Goal: Find specific page/section: Find specific page/section

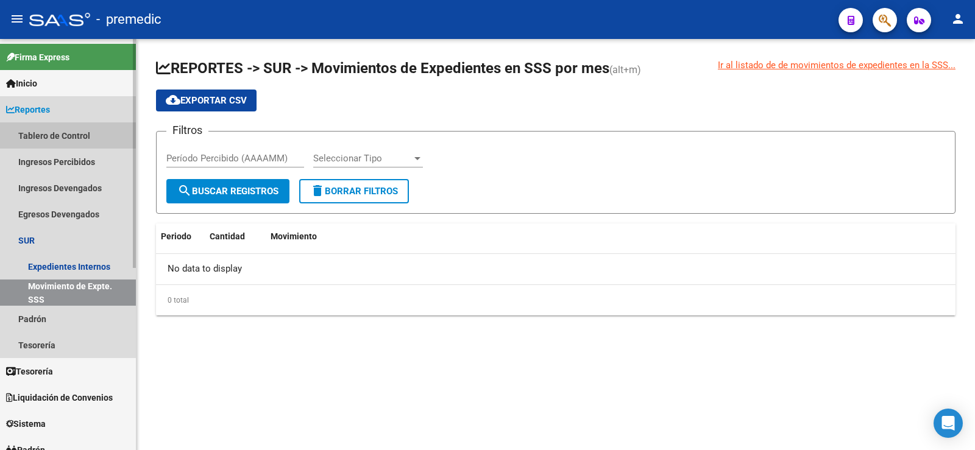
click at [63, 133] on link "Tablero de Control" at bounding box center [68, 135] width 136 height 26
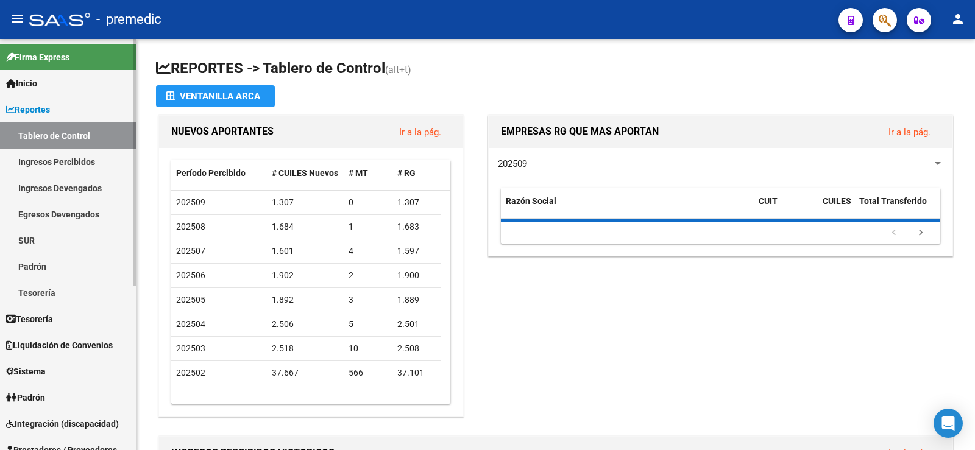
click at [65, 159] on link "Ingresos Percibidos" at bounding box center [68, 162] width 136 height 26
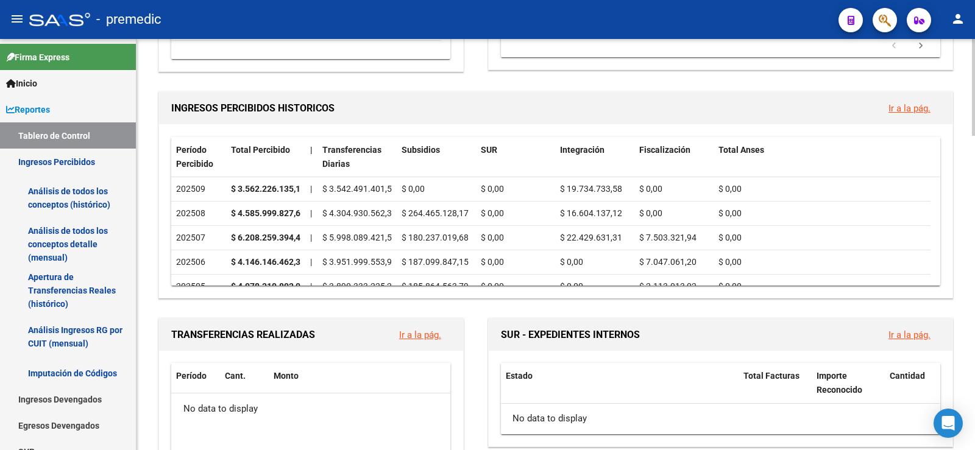
scroll to position [365, 0]
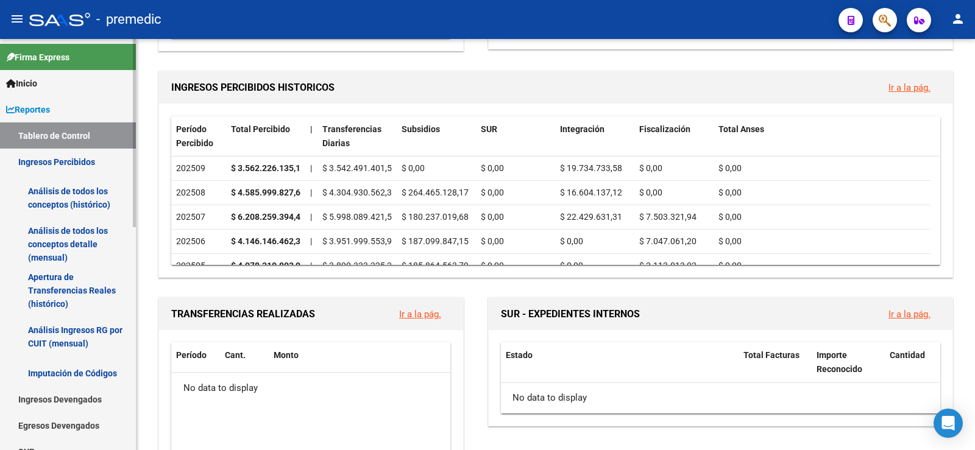
click at [69, 159] on link "Ingresos Percibidos" at bounding box center [68, 162] width 136 height 26
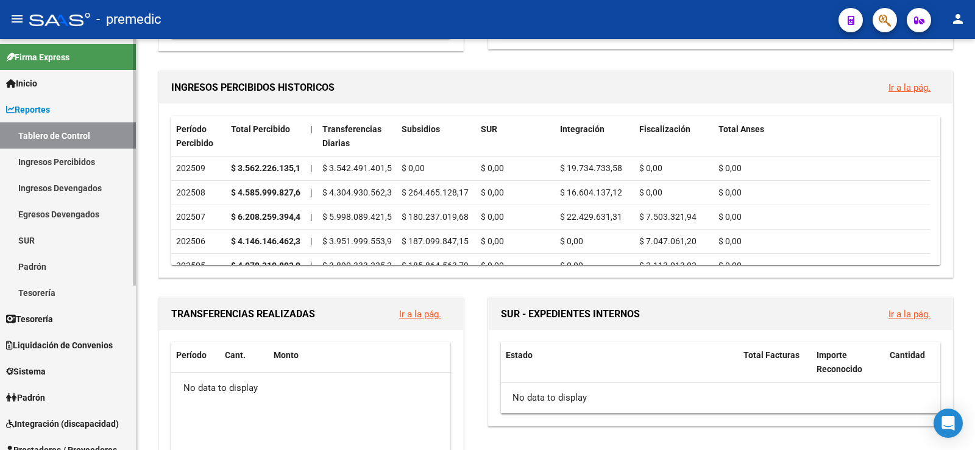
click at [78, 156] on link "Ingresos Percibidos" at bounding box center [68, 162] width 136 height 26
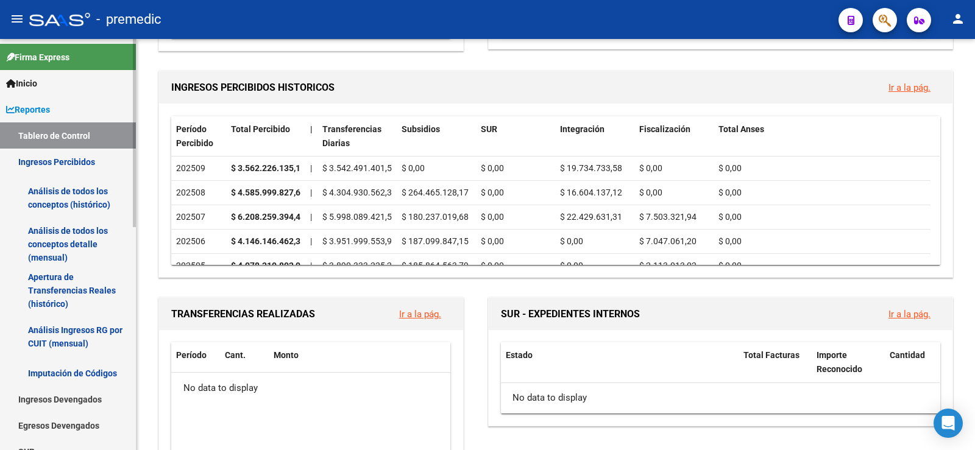
click at [83, 195] on link "Análisis de todos los conceptos (histórico)" at bounding box center [68, 198] width 136 height 46
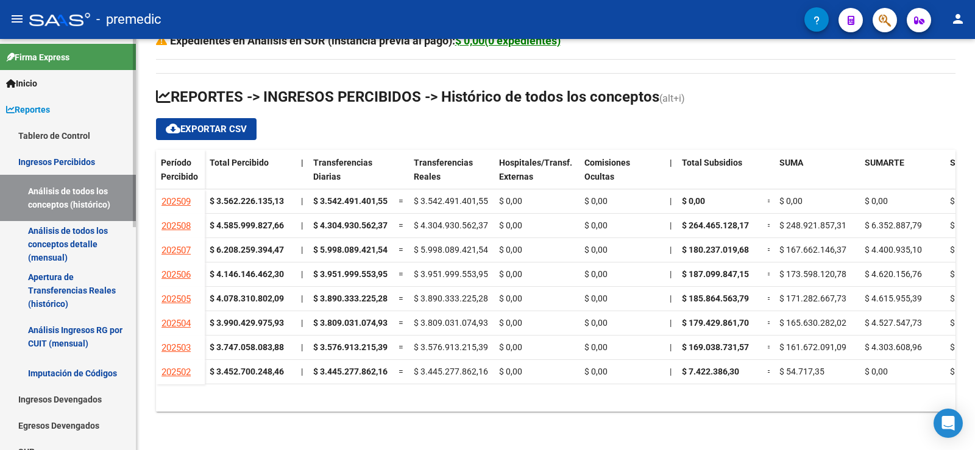
scroll to position [54, 0]
click at [97, 233] on link "Análisis de todos los conceptos detalle (mensual)" at bounding box center [68, 244] width 136 height 46
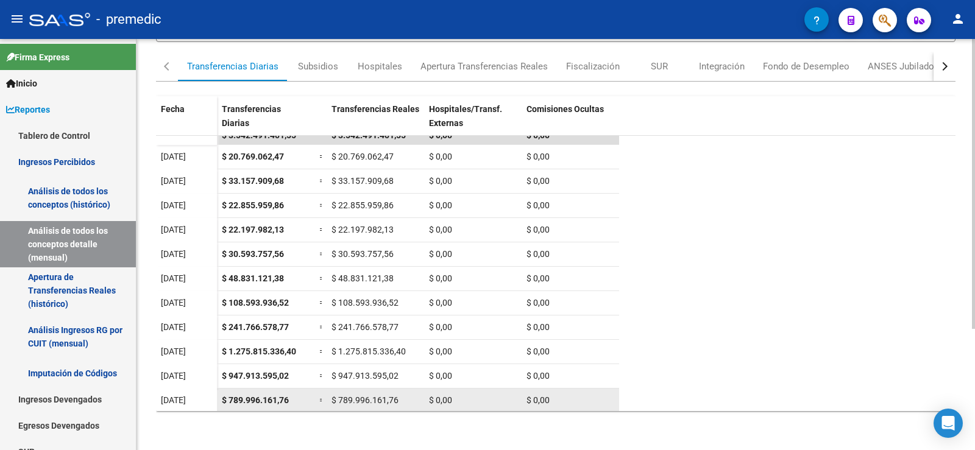
scroll to position [12, 0]
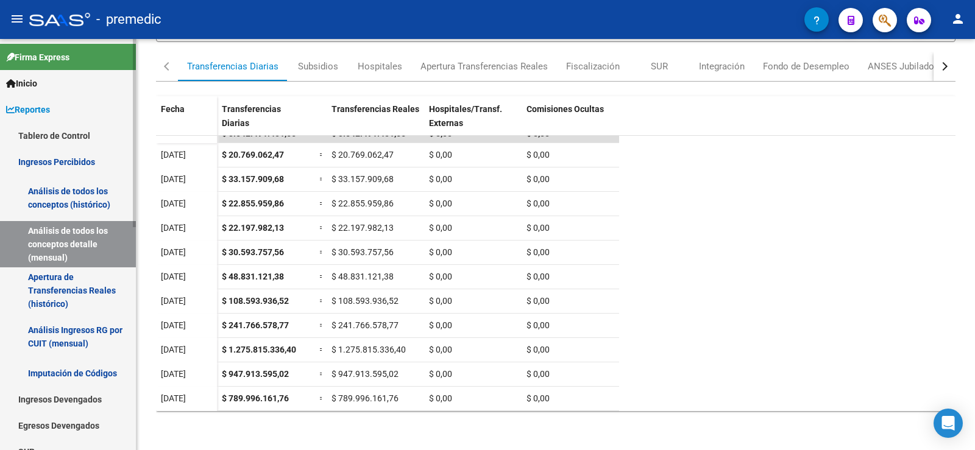
click at [103, 129] on link "Tablero de Control" at bounding box center [68, 135] width 136 height 26
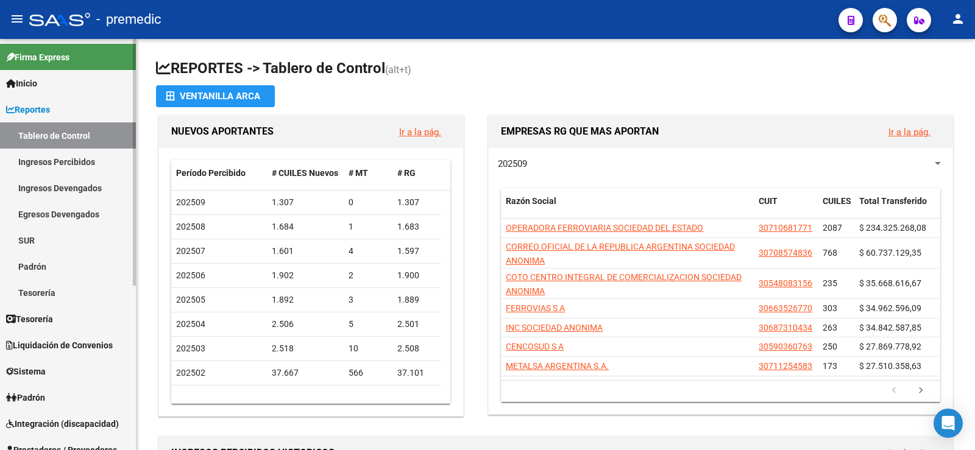
click at [44, 162] on link "Ingresos Percibidos" at bounding box center [68, 162] width 136 height 26
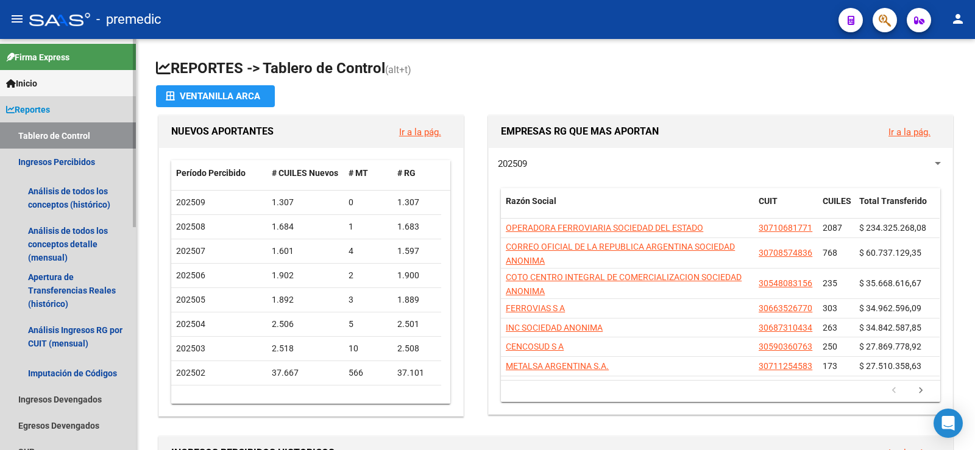
click at [43, 104] on span "Reportes" at bounding box center [28, 109] width 44 height 13
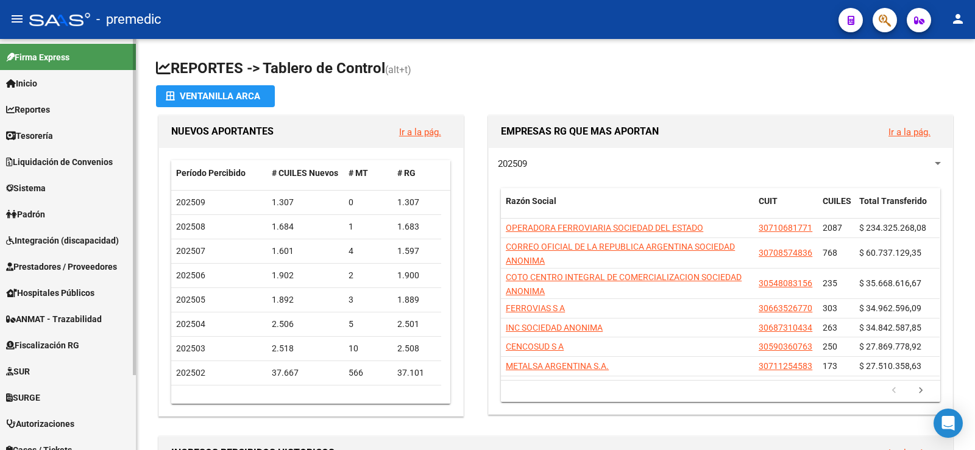
click at [57, 104] on link "Reportes" at bounding box center [68, 109] width 136 height 26
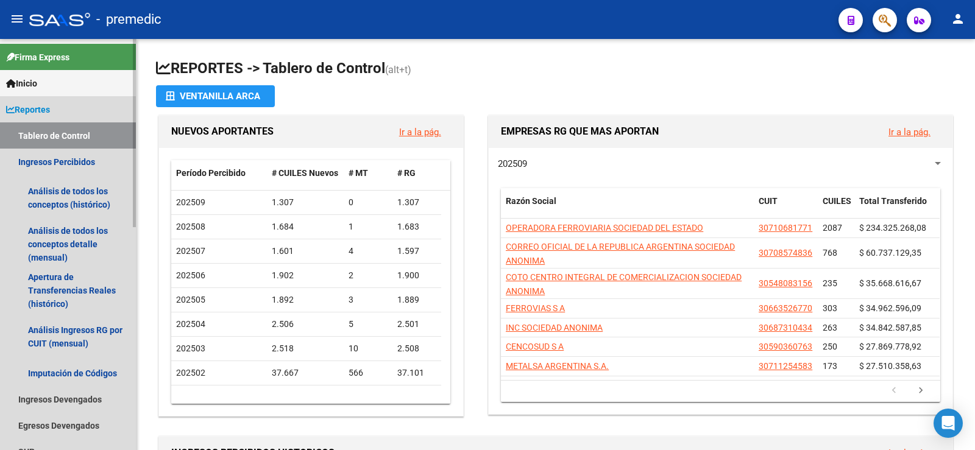
click at [57, 128] on link "Tablero de Control" at bounding box center [68, 135] width 136 height 26
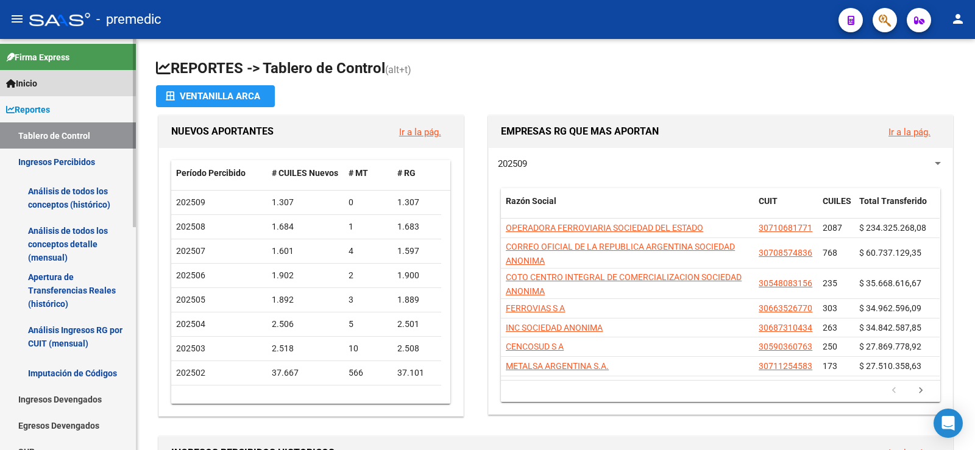
click at [45, 87] on link "Inicio" at bounding box center [68, 83] width 136 height 26
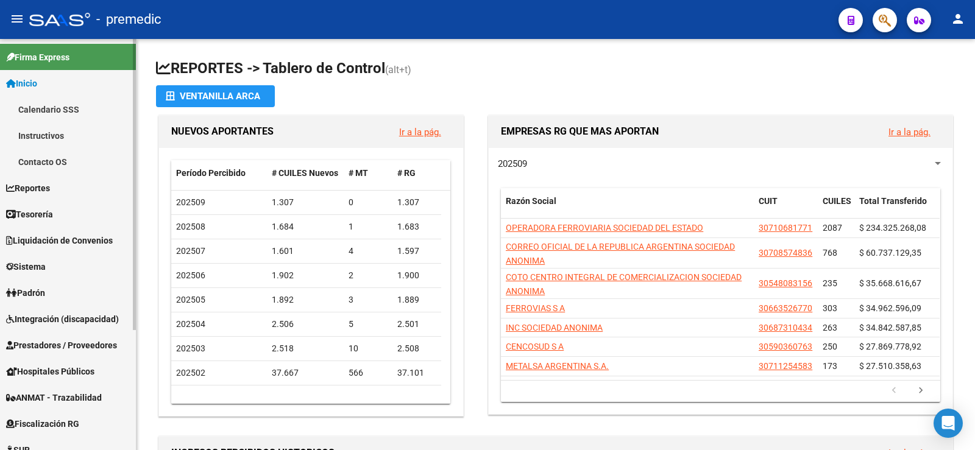
click at [56, 188] on link "Reportes" at bounding box center [68, 188] width 136 height 26
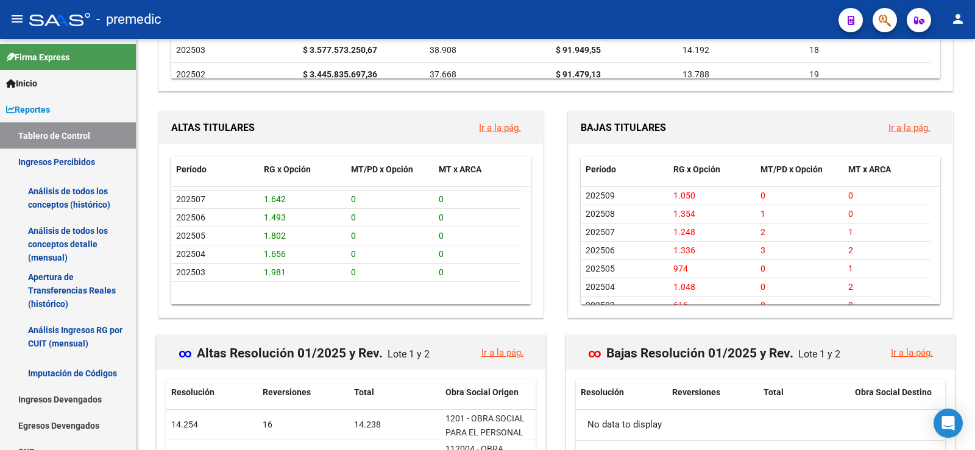
scroll to position [50, 0]
